Goal: Find contact information: Find contact information

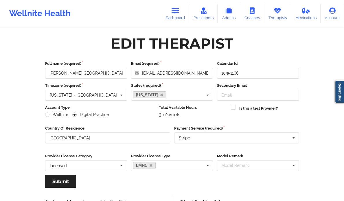
click at [176, 13] on icon at bounding box center [176, 11] width 8 height 6
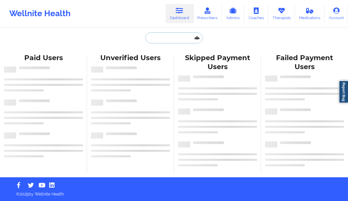
click at [154, 39] on input "text" at bounding box center [173, 37] width 57 height 11
paste input "[PERSON_NAME]"
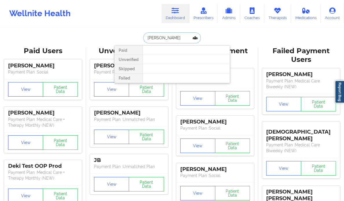
type input "[PERSON_NAME]"
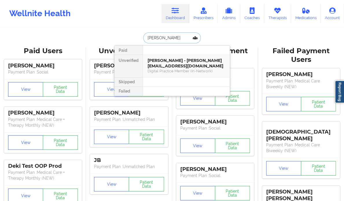
click at [167, 64] on div "[PERSON_NAME] - [PERSON_NAME][EMAIL_ADDRESS][DOMAIN_NAME]" at bounding box center [187, 63] width 78 height 11
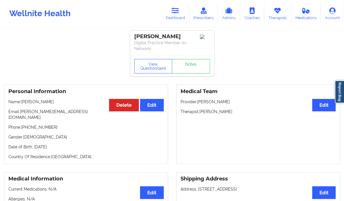
click at [38, 124] on p "Phone: [PHONE_NUMBER]" at bounding box center [85, 127] width 155 height 6
click at [35, 112] on p "Email: [PERSON_NAME][EMAIL_ADDRESS][DOMAIN_NAME]" at bounding box center [85, 115] width 155 height 12
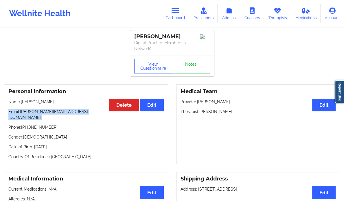
copy p "Email: [PERSON_NAME][EMAIL_ADDRESS][DOMAIN_NAME]"
